Goal: Information Seeking & Learning: Learn about a topic

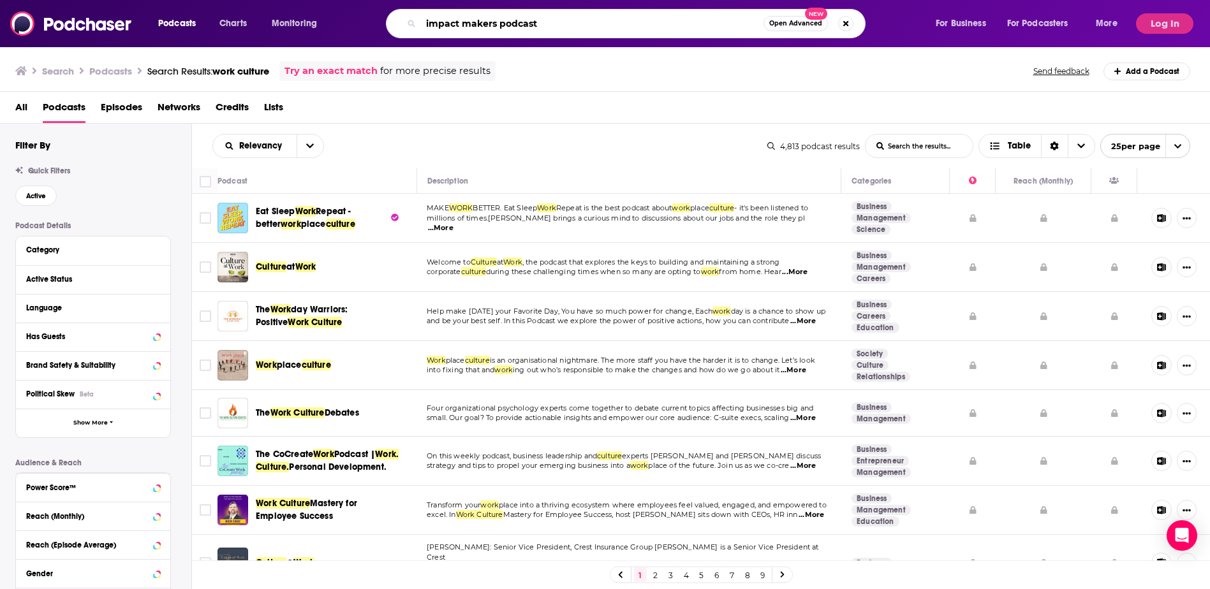
type input "impact makers podcast"
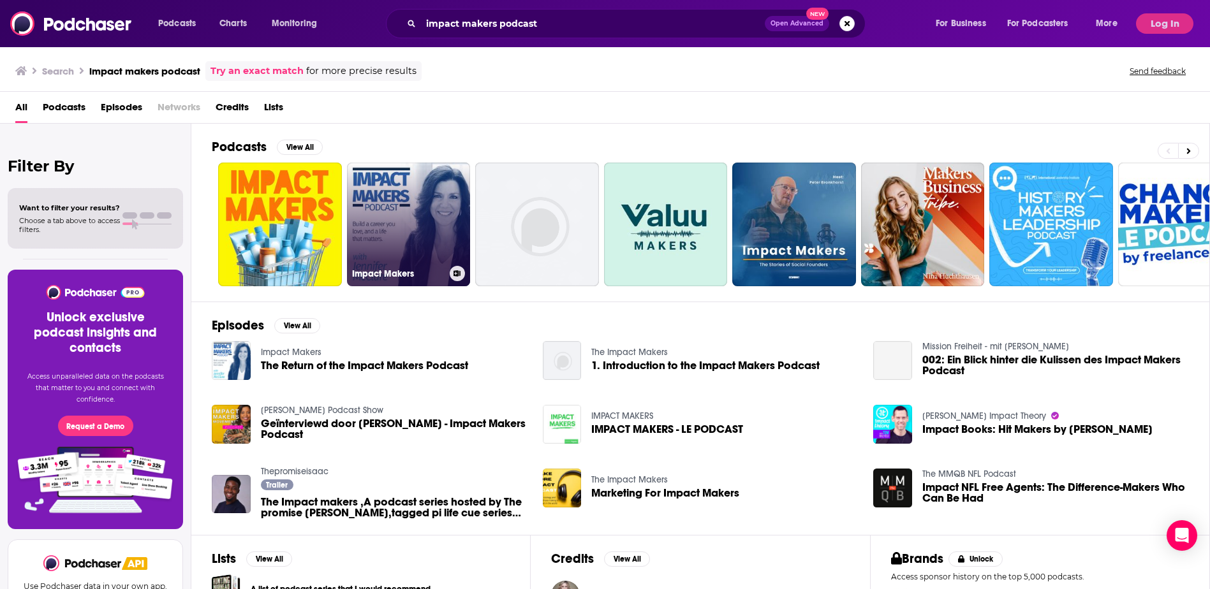
click at [420, 247] on link "Impact Makers" at bounding box center [409, 225] width 124 height 124
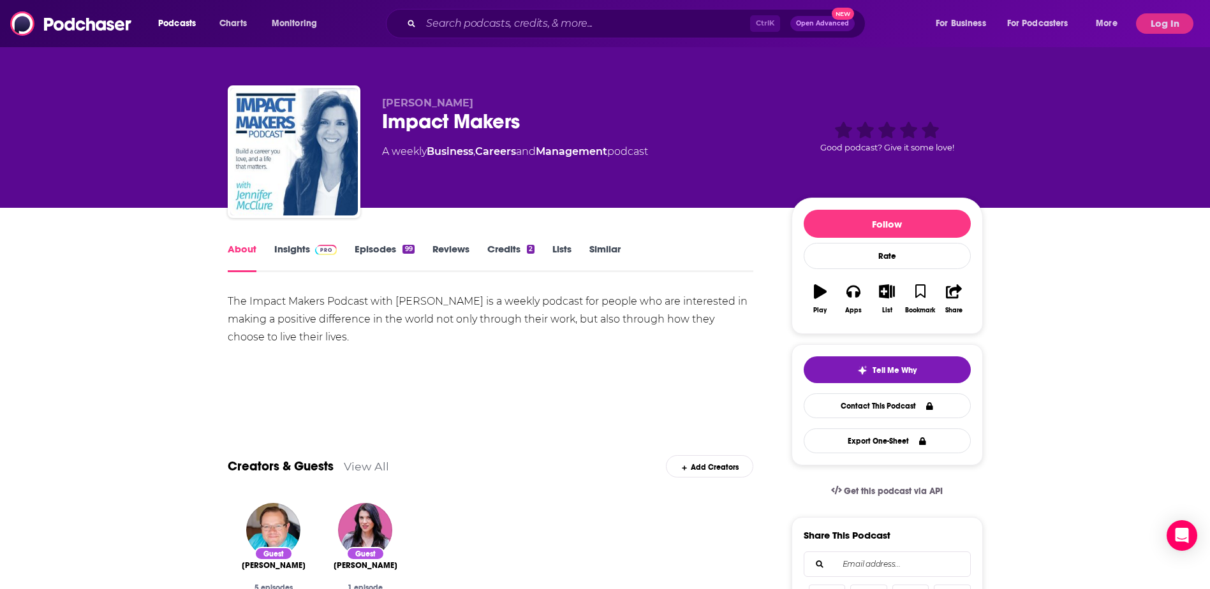
click at [388, 249] on link "Episodes 99" at bounding box center [384, 257] width 59 height 29
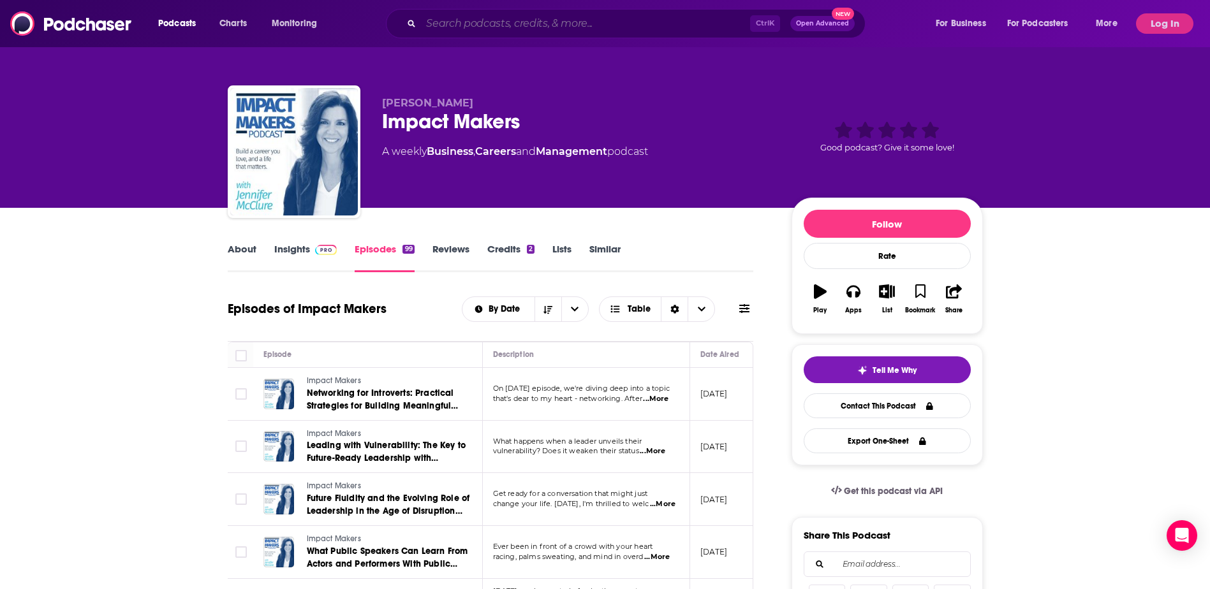
click at [445, 17] on input "Search podcasts, credits, & more..." at bounding box center [585, 23] width 329 height 20
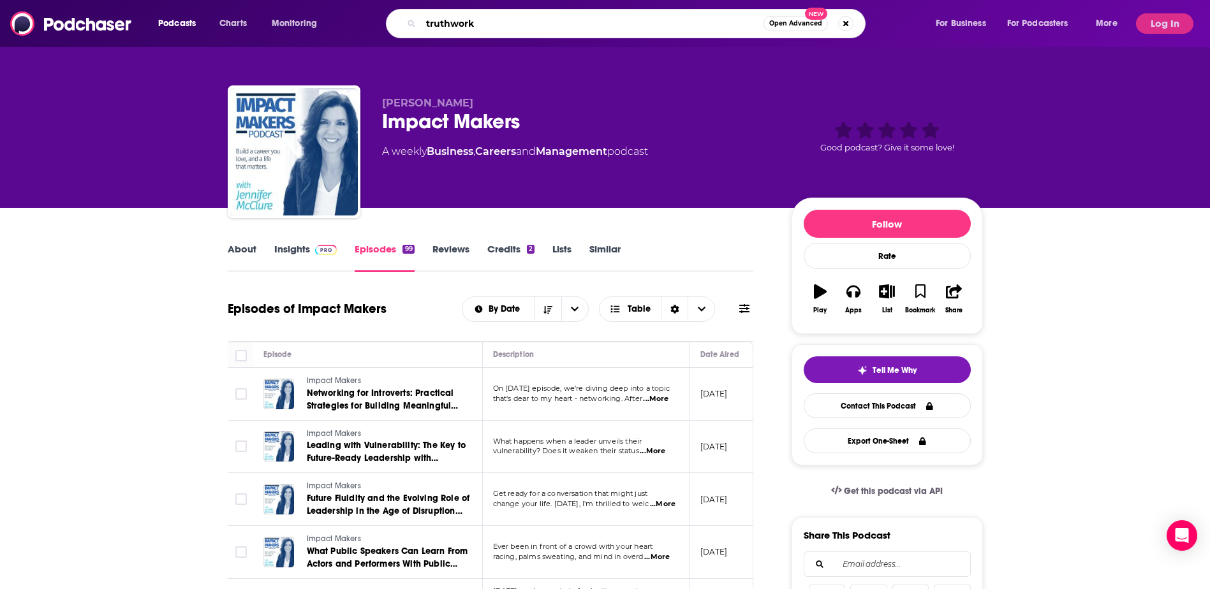
type input "truthworks"
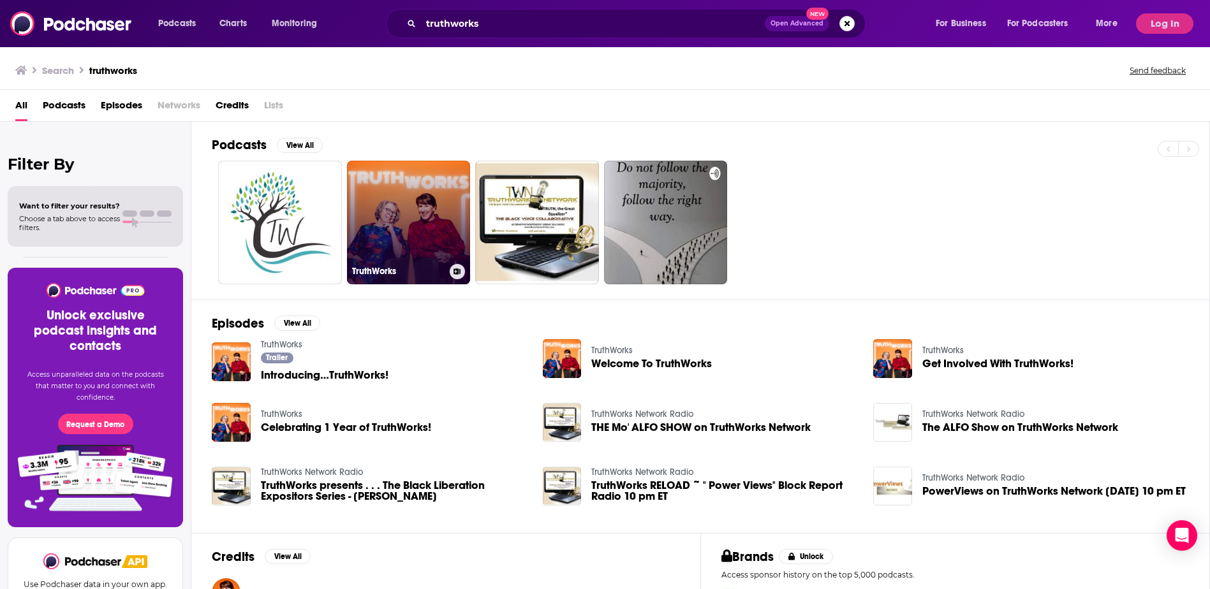
click at [425, 222] on link "TruthWorks" at bounding box center [409, 223] width 124 height 124
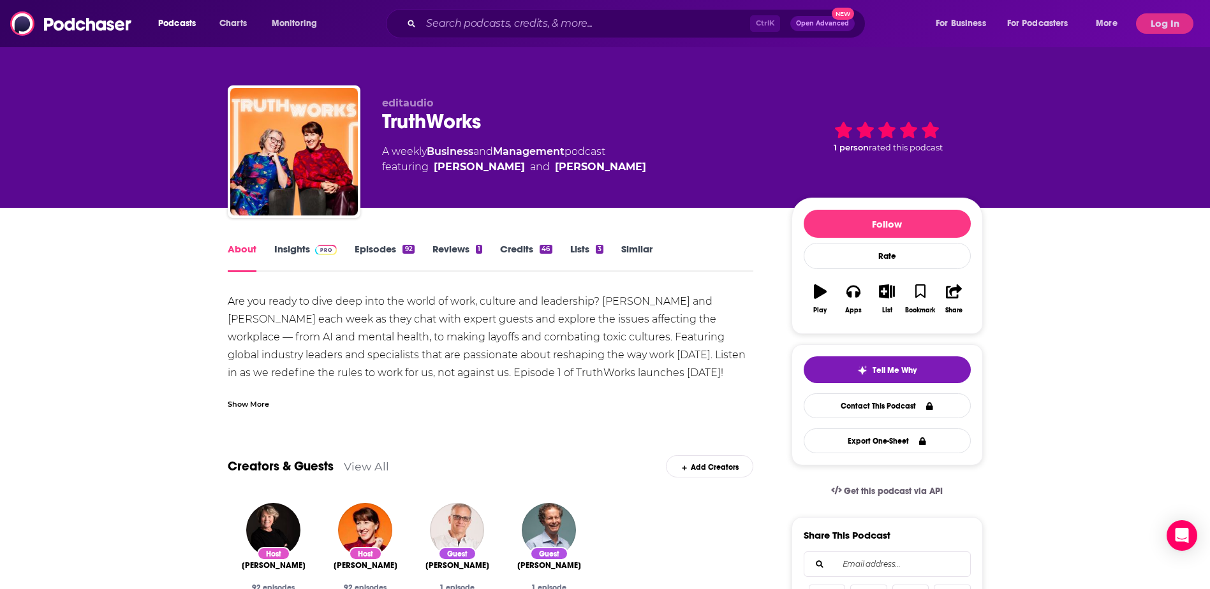
click at [286, 249] on link "Insights" at bounding box center [305, 257] width 63 height 29
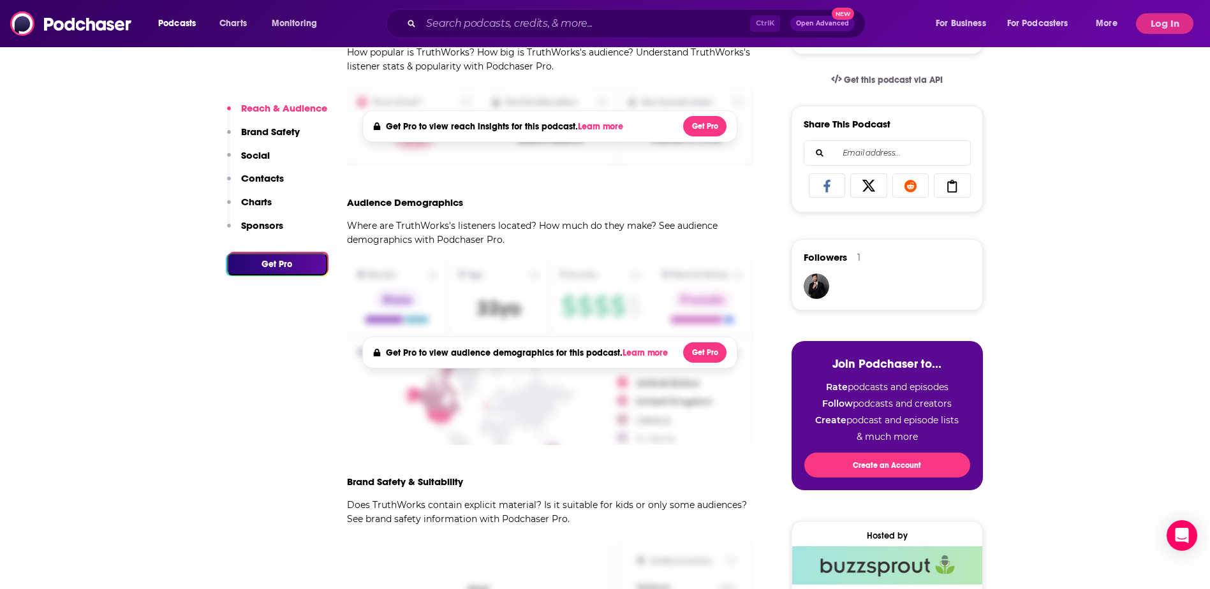
scroll to position [510, 0]
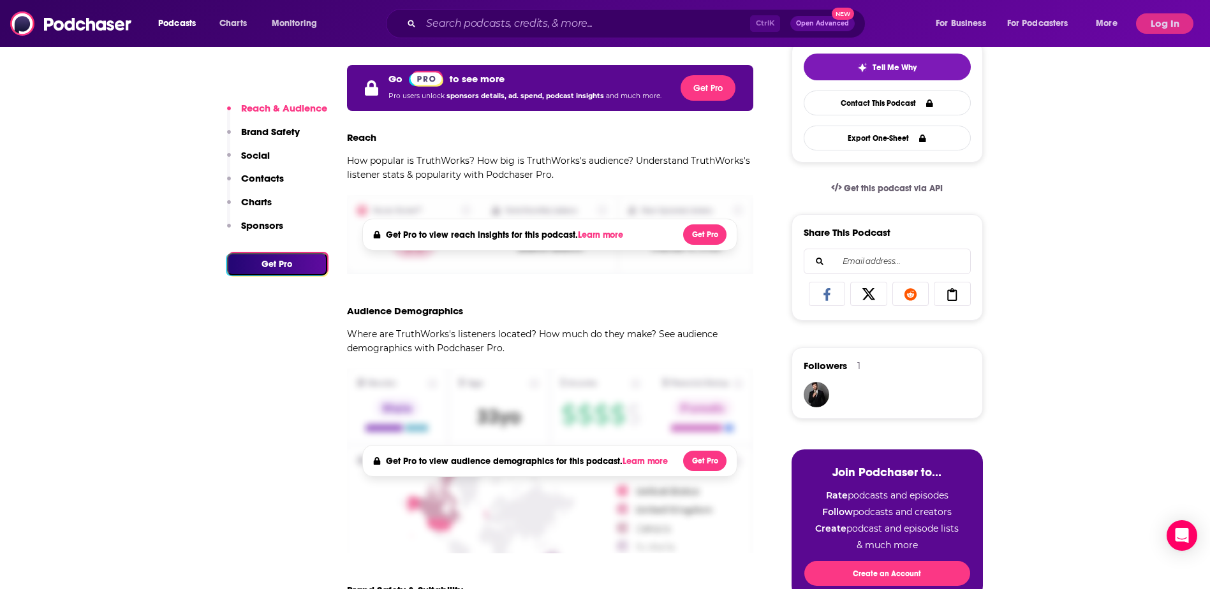
scroll to position [255, 0]
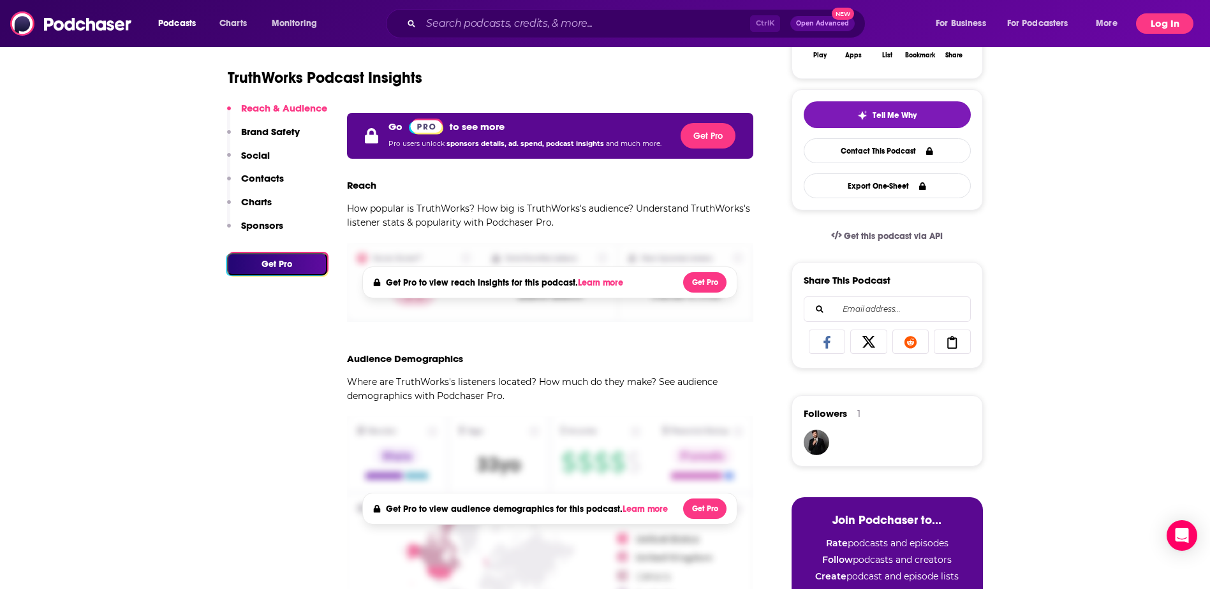
click at [1160, 23] on button "Log In" at bounding box center [1164, 23] width 57 height 20
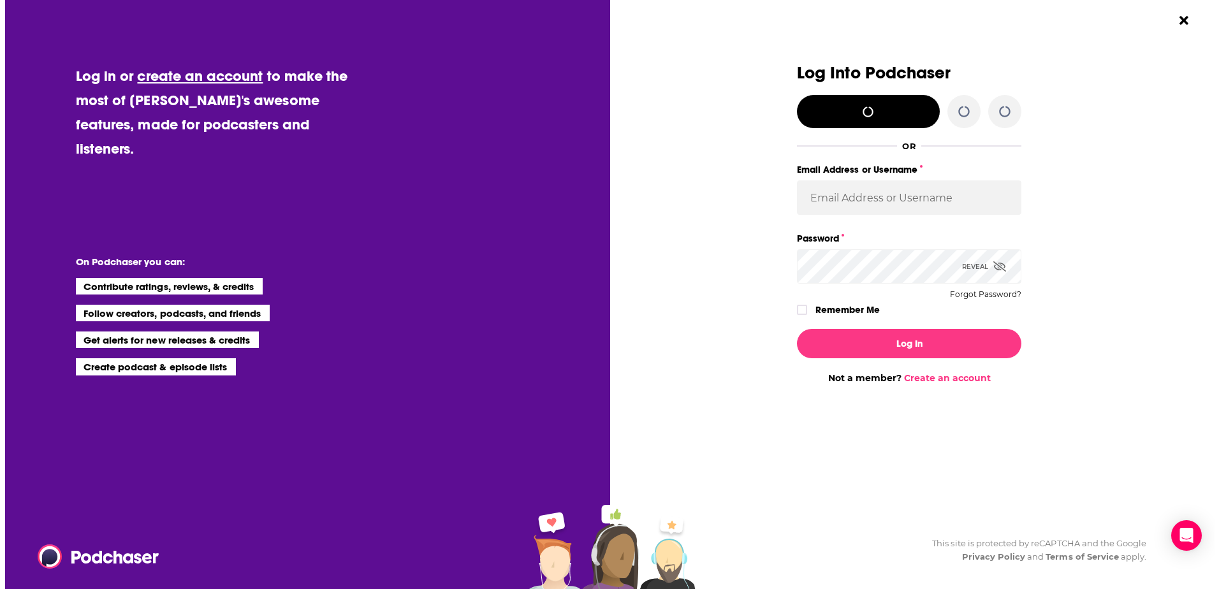
scroll to position [0, 0]
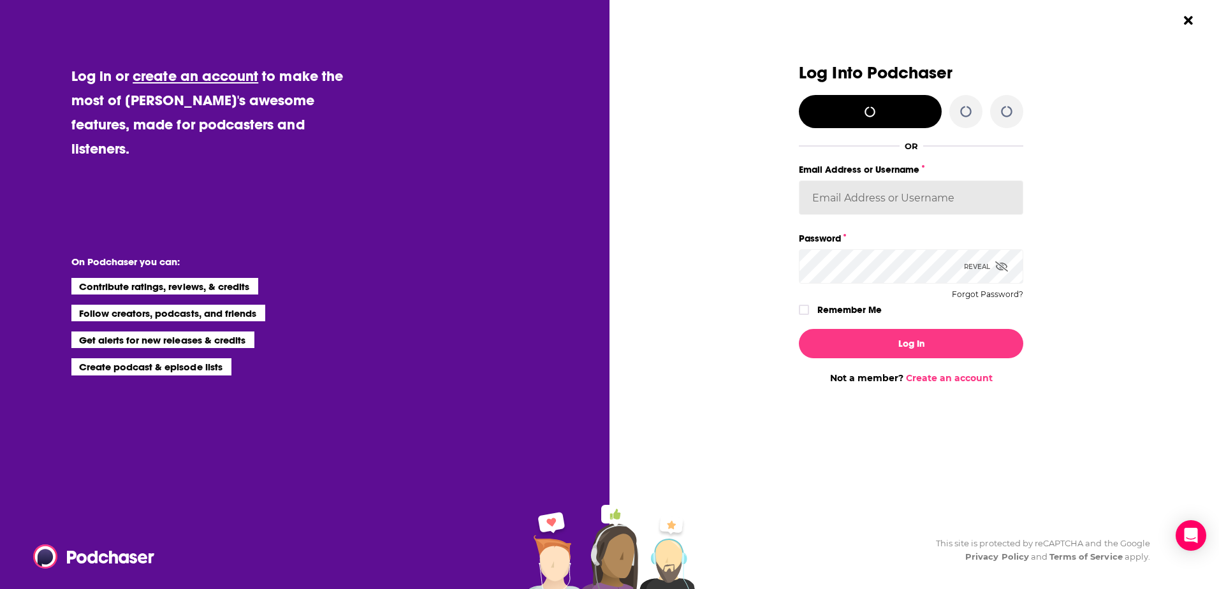
type input "[EMAIL_ADDRESS][DOMAIN_NAME]"
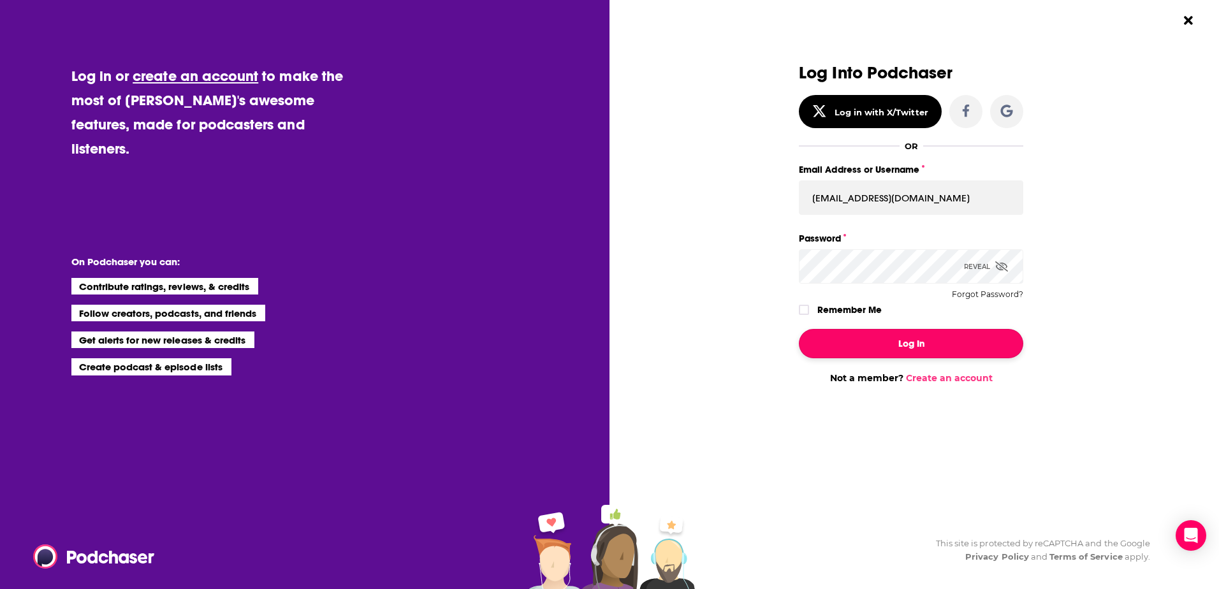
click at [902, 346] on button "Log In" at bounding box center [911, 343] width 225 height 29
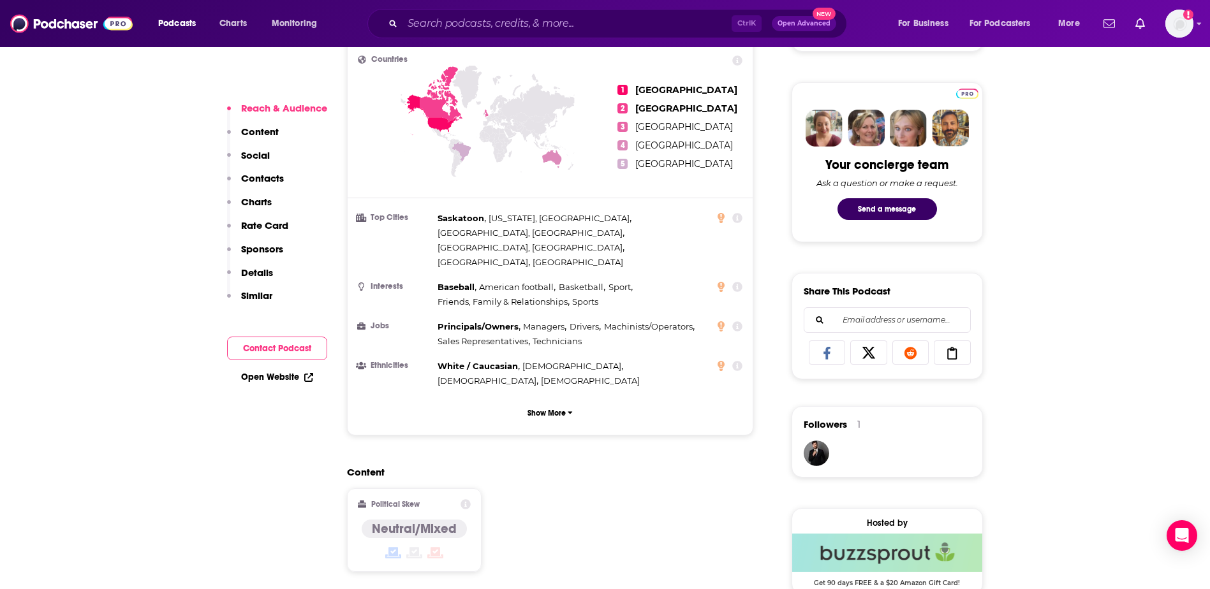
scroll to position [638, 0]
